Goal: Task Accomplishment & Management: Complete application form

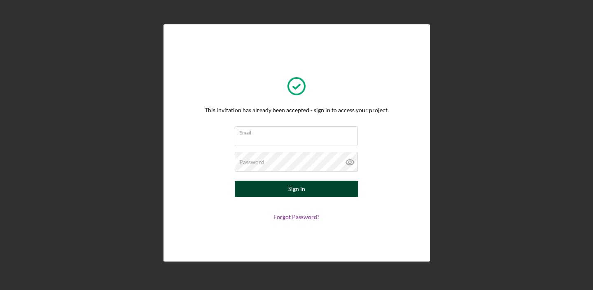
type input "[EMAIL_ADDRESS][DOMAIN_NAME]"
click at [312, 192] on button "Sign In" at bounding box center [297, 188] width 124 height 16
